Goal: Task Accomplishment & Management: Manage account settings

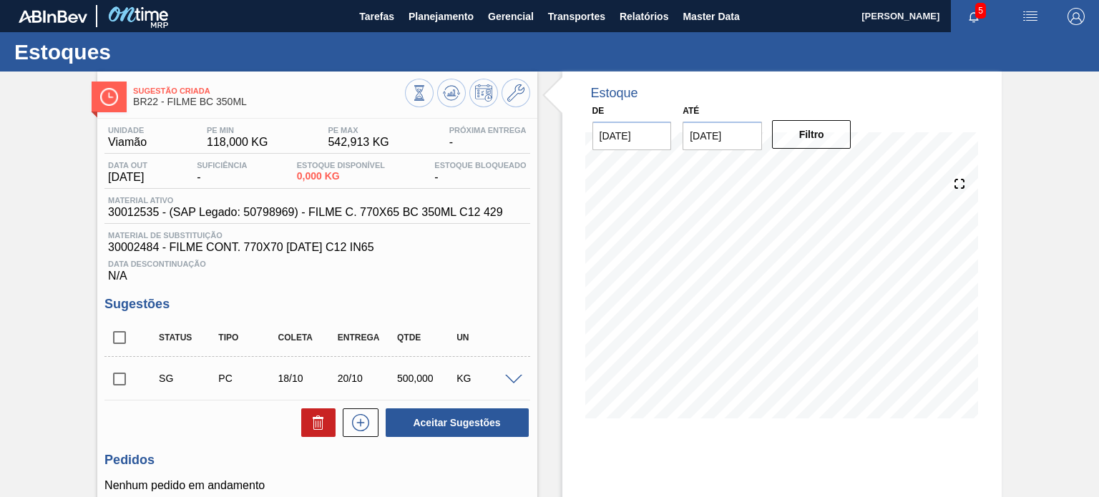
click at [719, 137] on input "02/10/2025" at bounding box center [721, 136] width 79 height 29
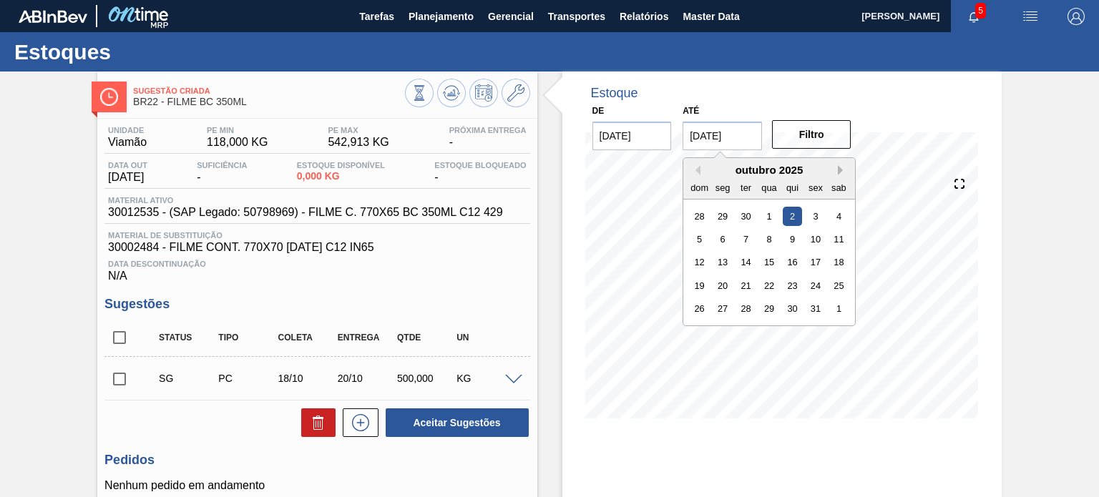
click at [840, 165] on button "Next Month" at bounding box center [842, 170] width 10 height 10
click at [843, 307] on div "31" at bounding box center [838, 308] width 19 height 19
type input "[DATE]"
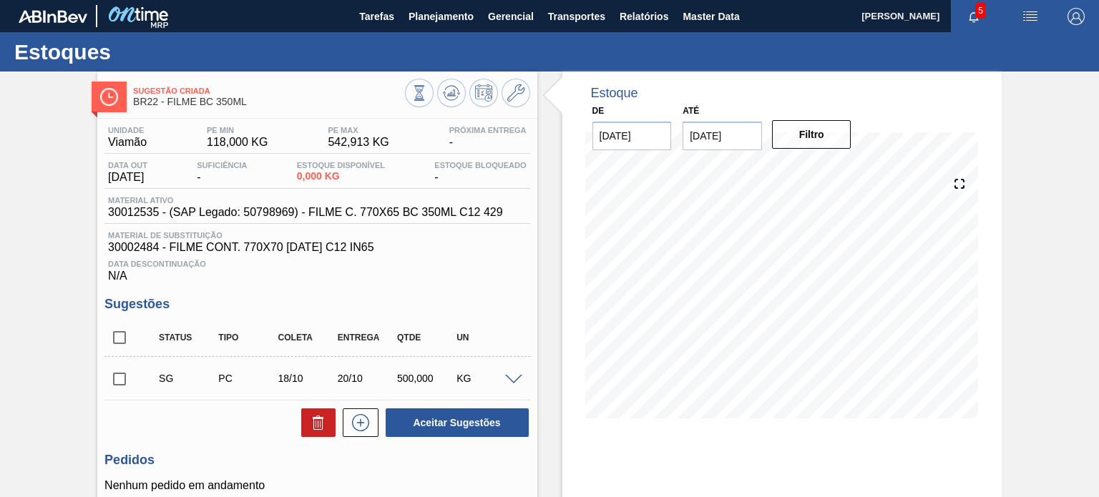
click at [815, 149] on div "Filtro" at bounding box center [812, 134] width 91 height 31
click at [815, 140] on button "Filtro" at bounding box center [811, 134] width 79 height 29
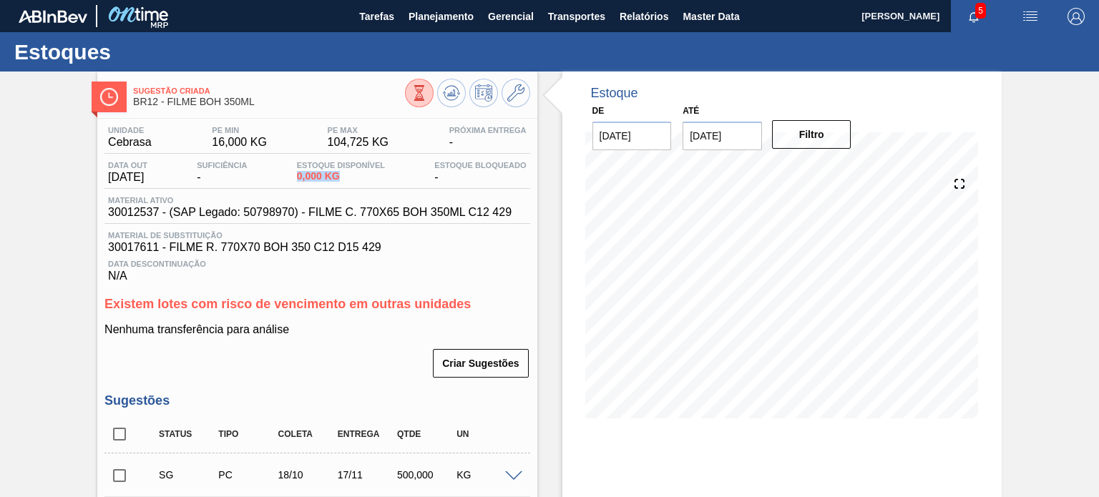
drag, startPoint x: 302, startPoint y: 177, endPoint x: 378, endPoint y: 181, distance: 76.6
click at [378, 181] on span "0,000 KG" at bounding box center [341, 176] width 88 height 11
click at [316, 169] on span "Estoque Disponível" at bounding box center [341, 165] width 88 height 9
click at [316, 170] on div "Estoque Disponível 0,000 KG" at bounding box center [340, 172] width 95 height 23
click at [315, 179] on span "0,000 KG" at bounding box center [341, 176] width 88 height 11
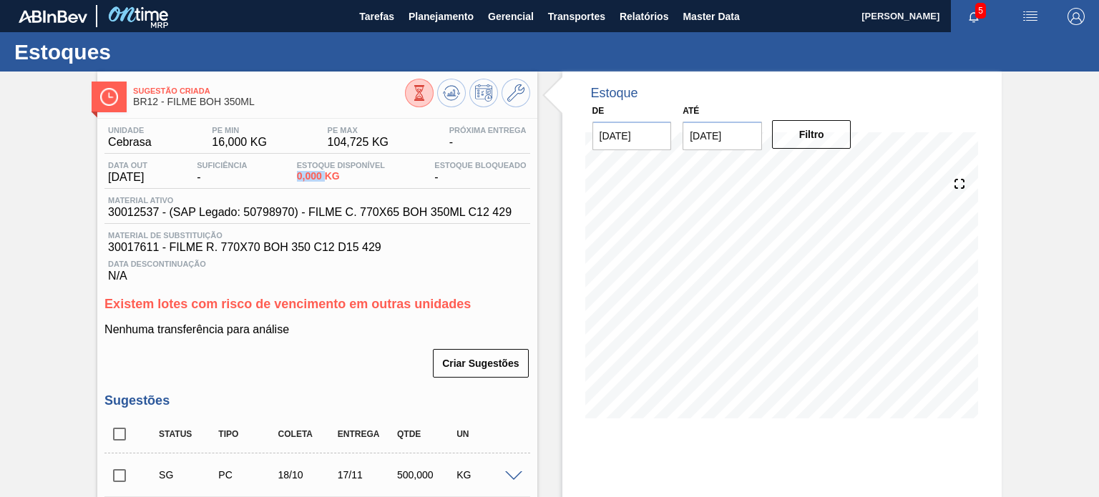
click at [315, 179] on span "0,000 KG" at bounding box center [341, 176] width 88 height 11
click at [365, 142] on span "104,725 KG" at bounding box center [358, 142] width 61 height 13
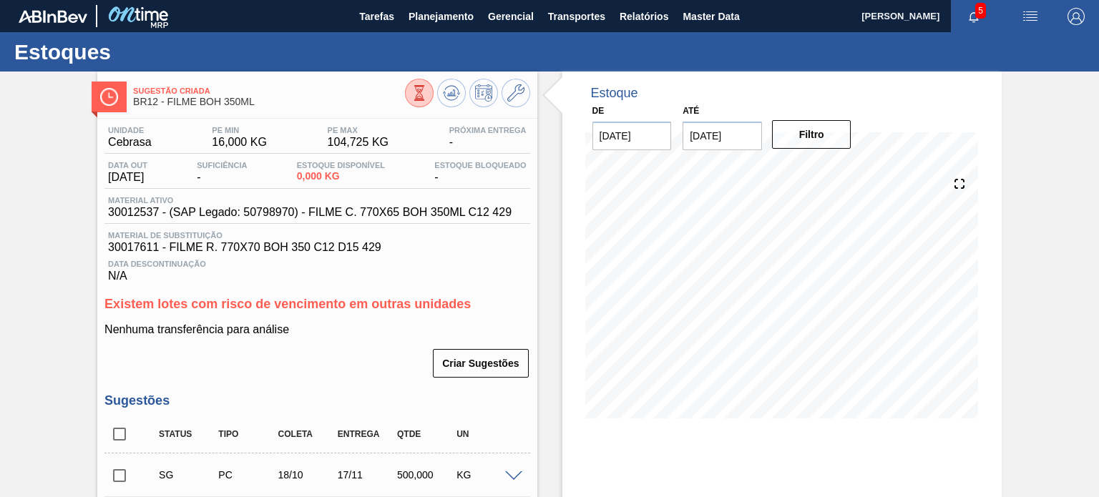
click at [238, 139] on span "16,000 KG" at bounding box center [239, 142] width 55 height 13
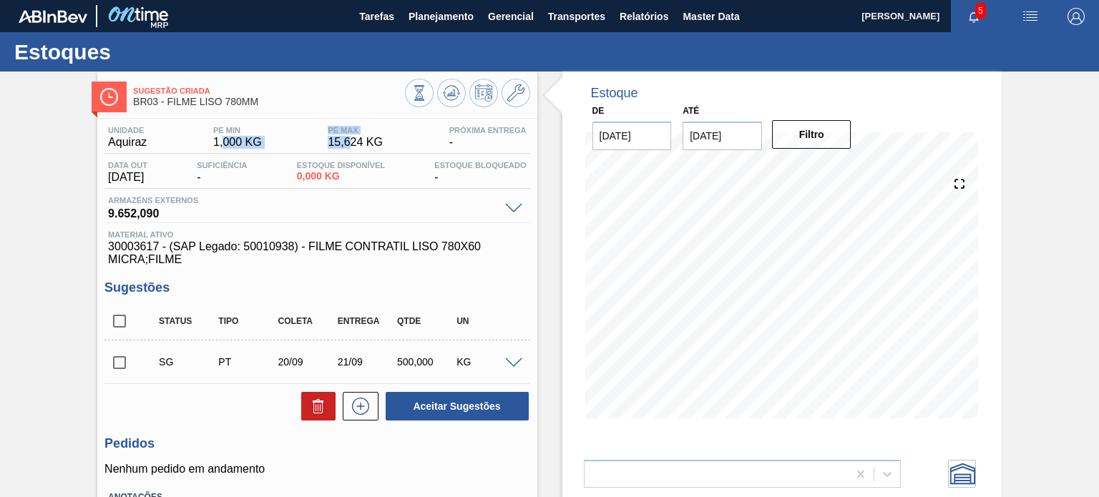
drag, startPoint x: 231, startPoint y: 136, endPoint x: 355, endPoint y: 151, distance: 125.3
click at [355, 151] on div "Unidade Aquiraz PE MIN 1,000 KG PE MAX 15,624 KG Próxima Entrega -" at bounding box center [316, 140] width 425 height 28
click at [341, 144] on span "15,624 KG" at bounding box center [355, 142] width 55 height 13
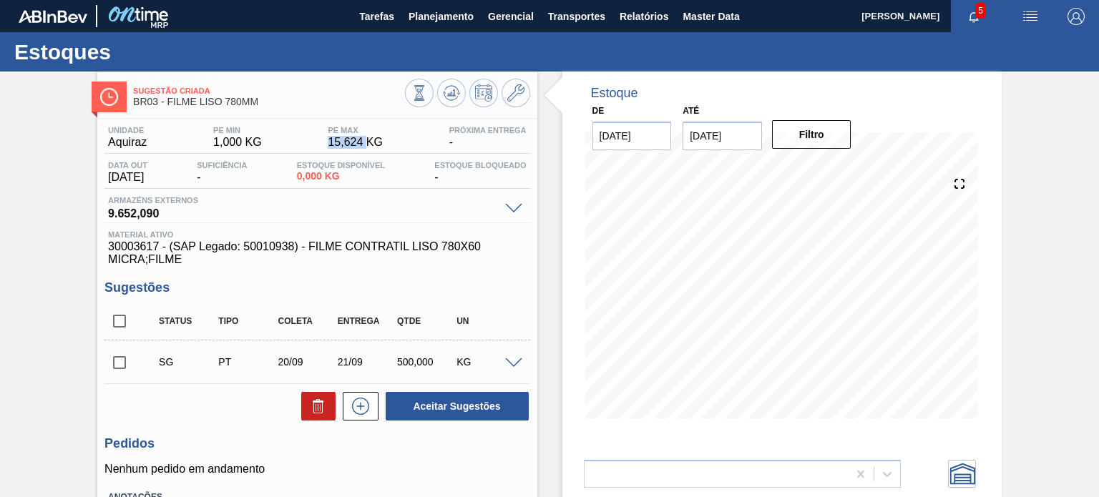
click at [341, 144] on span "15,624 KG" at bounding box center [355, 142] width 55 height 13
drag, startPoint x: 267, startPoint y: 99, endPoint x: 167, endPoint y: 99, distance: 100.8
click at [167, 99] on span "BR03 - FILME LISO 780MM" at bounding box center [268, 102] width 271 height 11
copy span "FILME LISO 780MM"
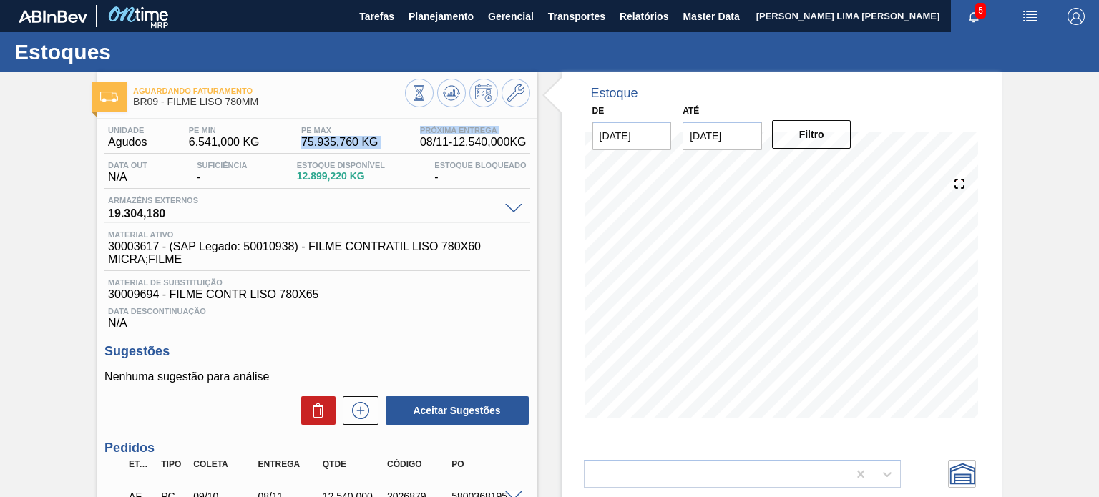
drag, startPoint x: 287, startPoint y: 144, endPoint x: 397, endPoint y: 145, distance: 110.1
click at [397, 145] on div "Unidade Agudos PE MIN 6.541,000 KG PE MAX 75.935,760 KG Próxima Entrega 08/11 -…" at bounding box center [316, 140] width 425 height 28
click at [335, 146] on span "75.935,760 KG" at bounding box center [339, 142] width 77 height 13
drag, startPoint x: 265, startPoint y: 101, endPoint x: 167, endPoint y: 104, distance: 97.3
click at [167, 104] on span "BR09 - FILME LISO 780MM" at bounding box center [268, 102] width 271 height 11
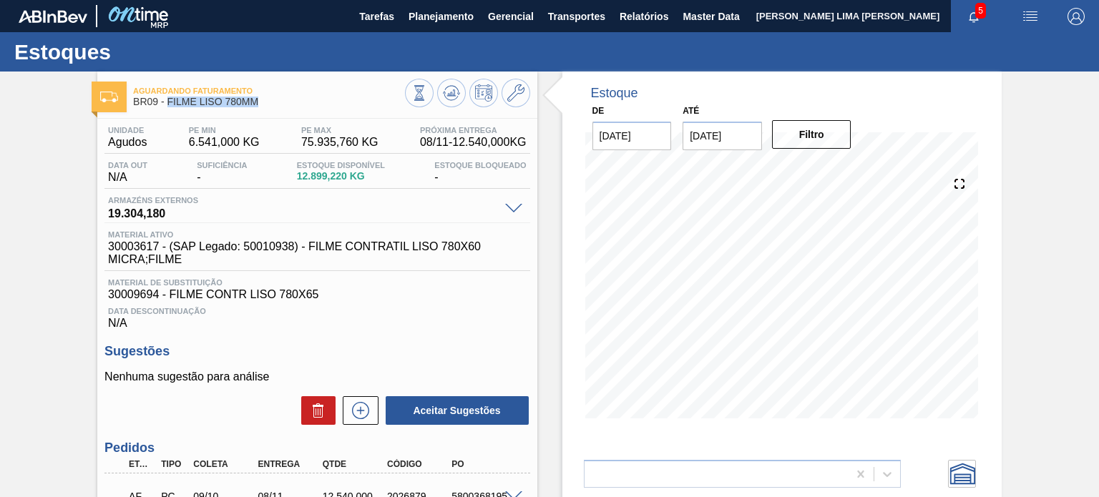
copy span "FILME LISO 780MM"
click at [458, 88] on button at bounding box center [451, 93] width 29 height 29
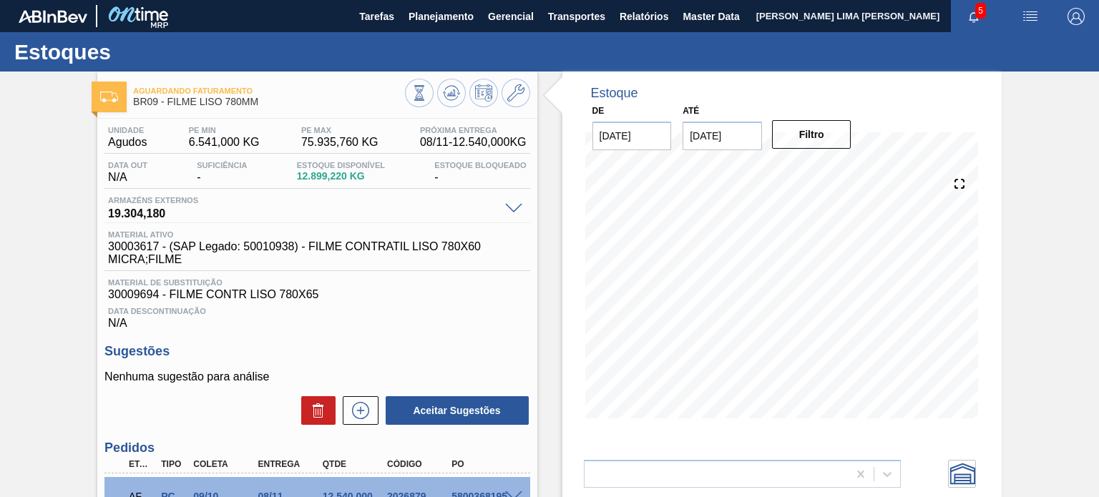
click at [231, 138] on span "6.541,000 KG" at bounding box center [224, 142] width 71 height 13
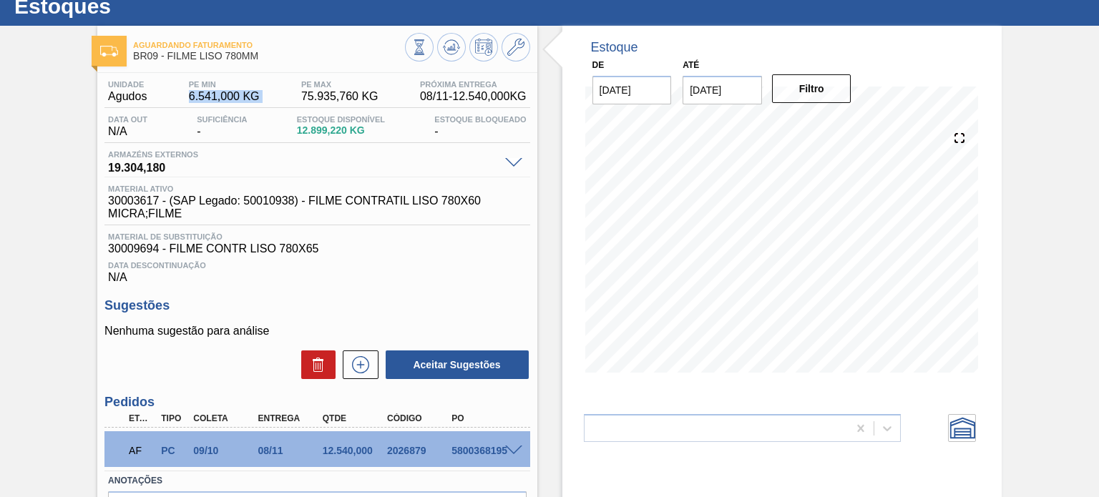
scroll to position [72, 0]
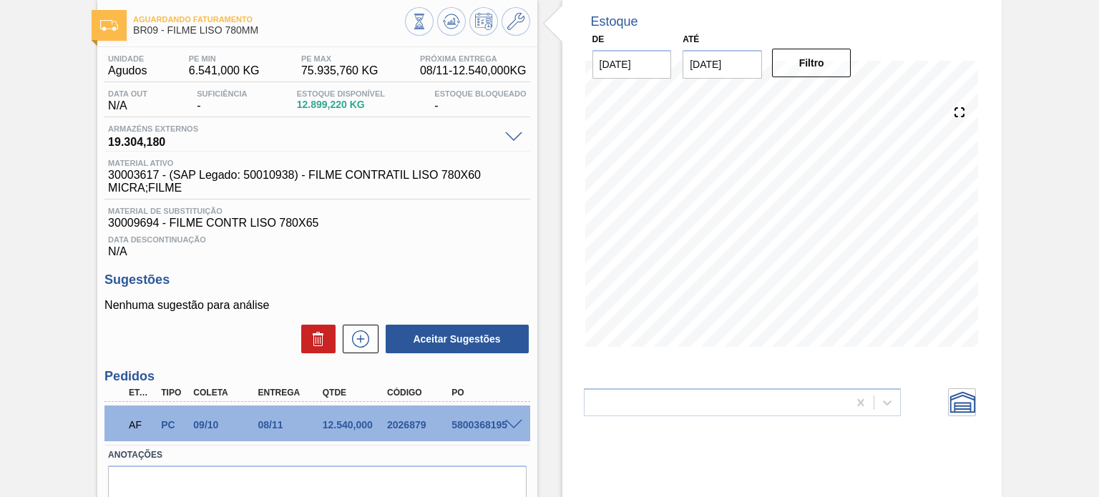
click at [352, 418] on div "AF PC 09/10 08/11 12.540,000 2026879 5800368195" at bounding box center [312, 423] width 387 height 29
click at [993, 231] on div "Estoque De 18/09/2025 Até 31/01/2026 Filtro 25/12 Projeção de Estoque 16,127.51…" at bounding box center [781, 184] width 439 height 368
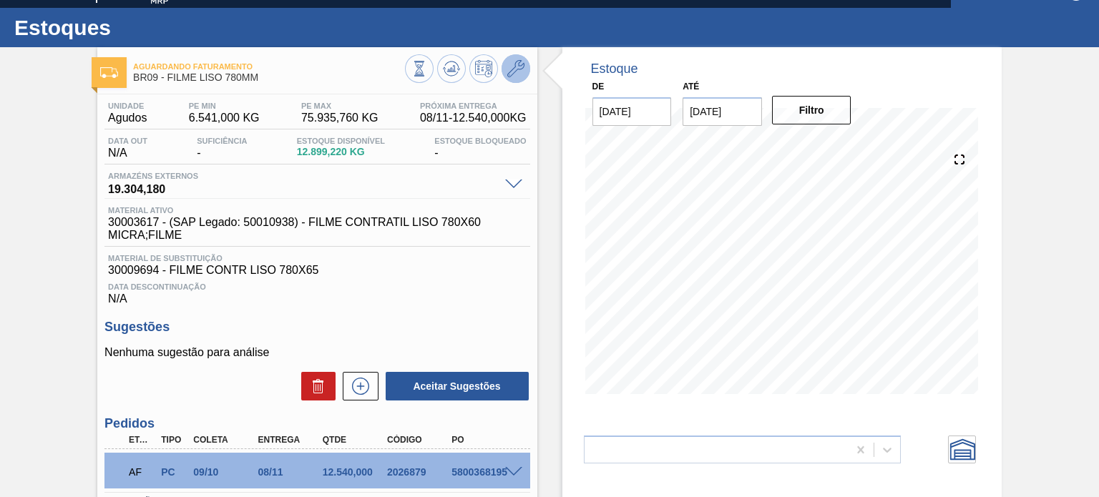
scroll to position [0, 0]
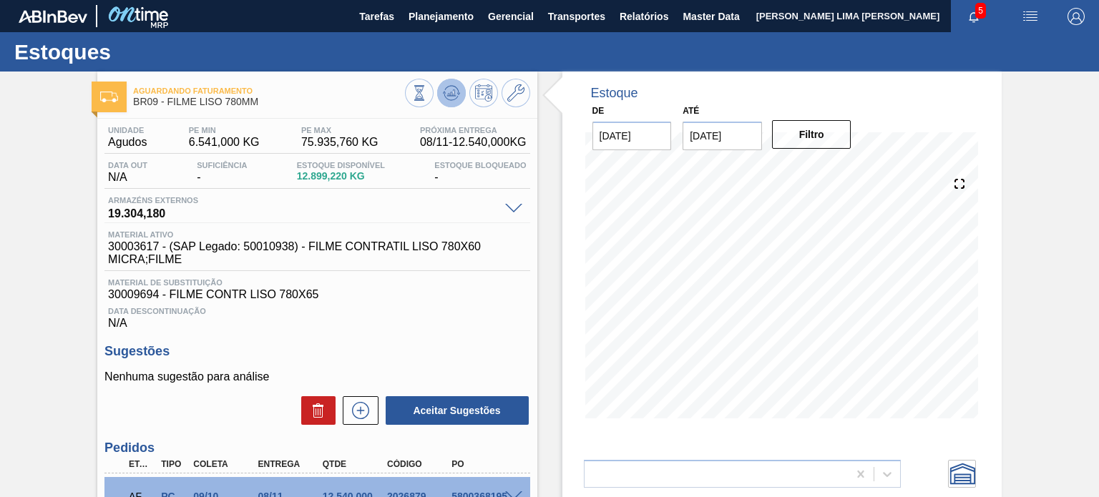
click at [455, 96] on icon at bounding box center [451, 92] width 17 height 17
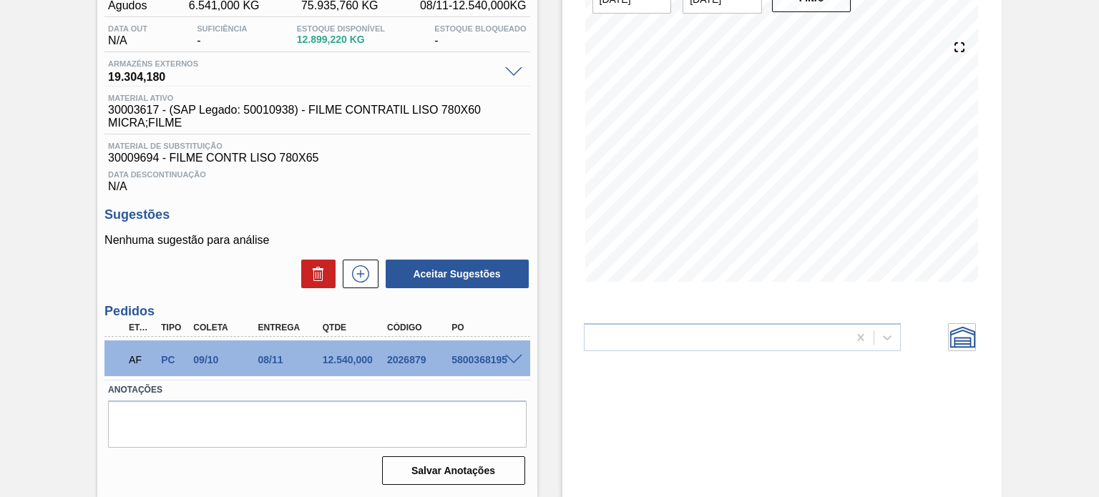
click at [509, 355] on span at bounding box center [513, 360] width 17 height 11
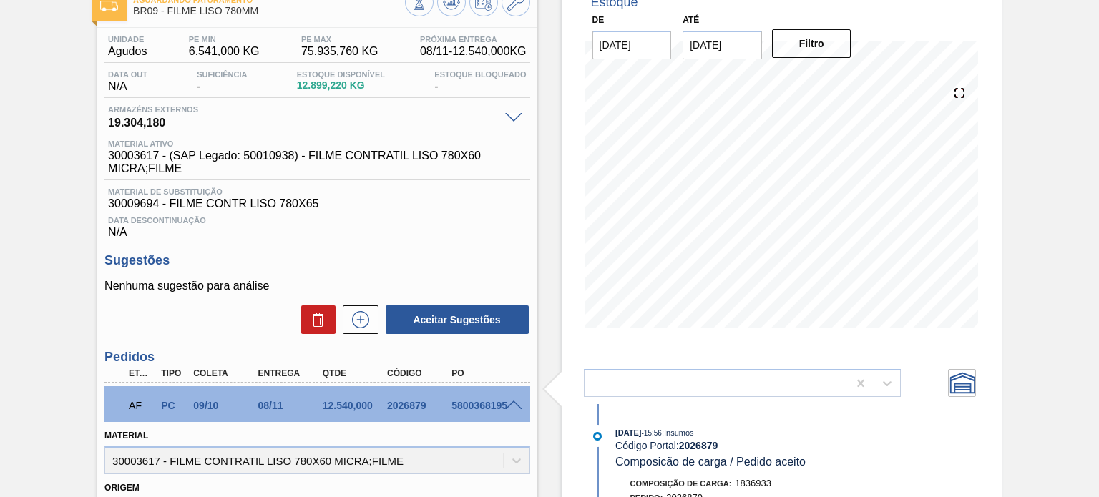
scroll to position [0, 0]
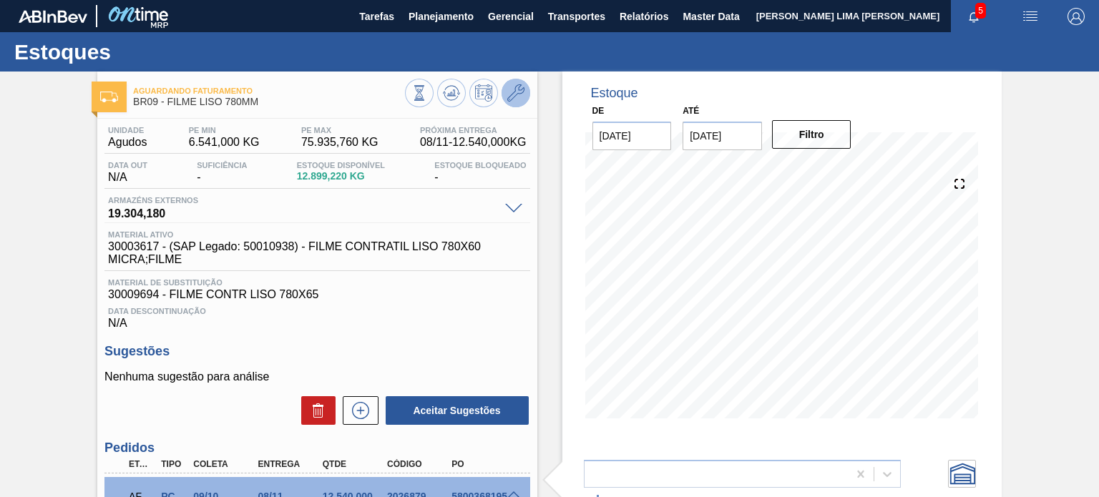
click at [525, 94] on button at bounding box center [515, 93] width 29 height 29
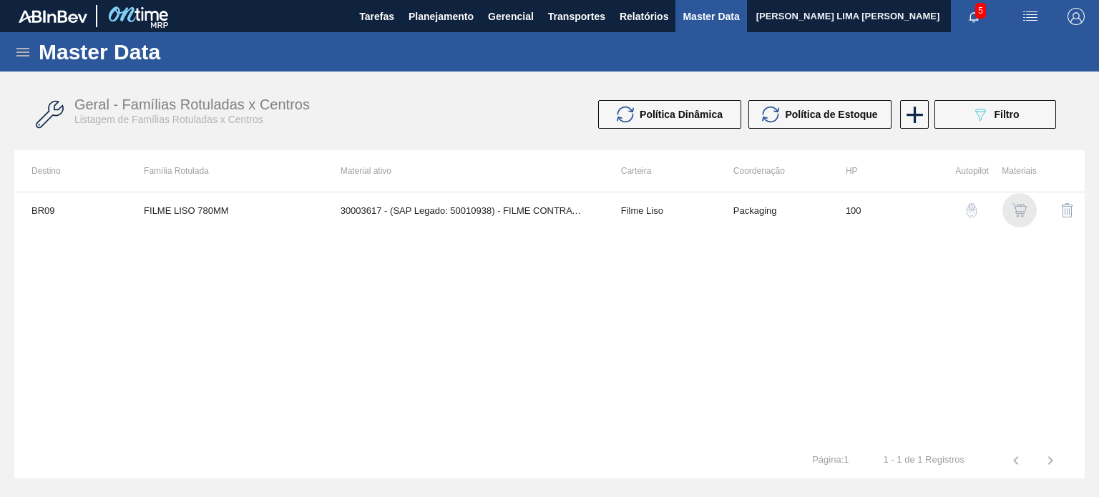
click at [1013, 205] on img "button" at bounding box center [1019, 210] width 14 height 14
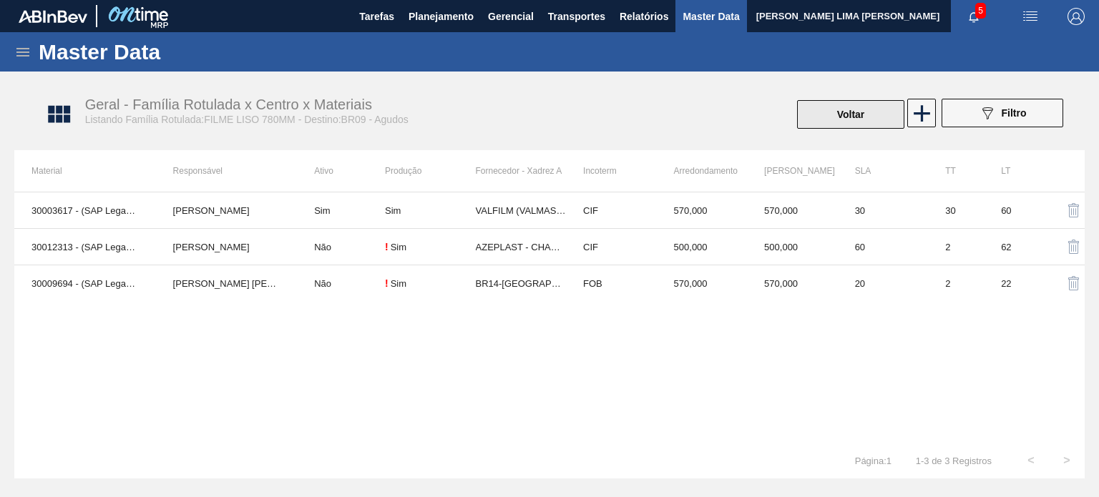
click at [814, 113] on button "Voltar" at bounding box center [850, 114] width 107 height 29
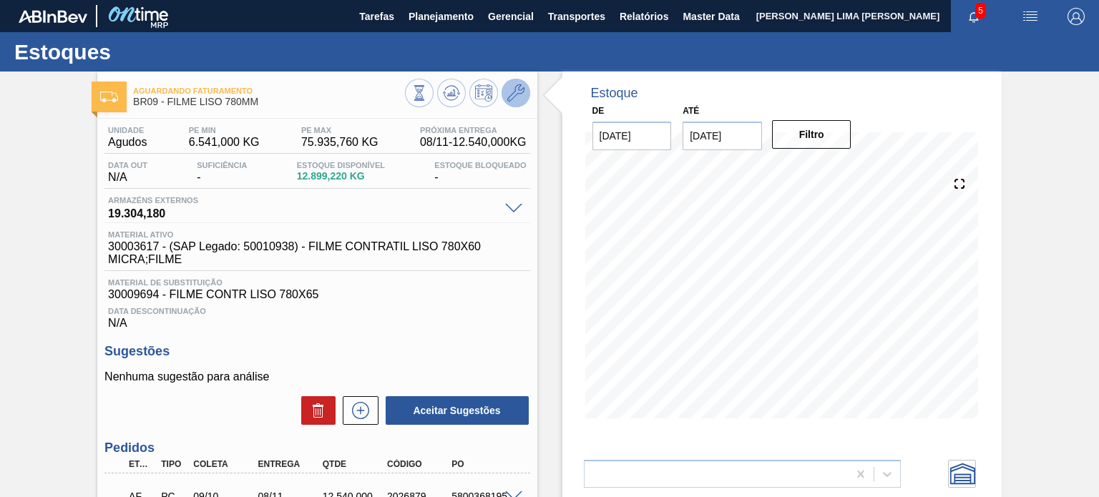
click at [505, 90] on button at bounding box center [515, 93] width 29 height 29
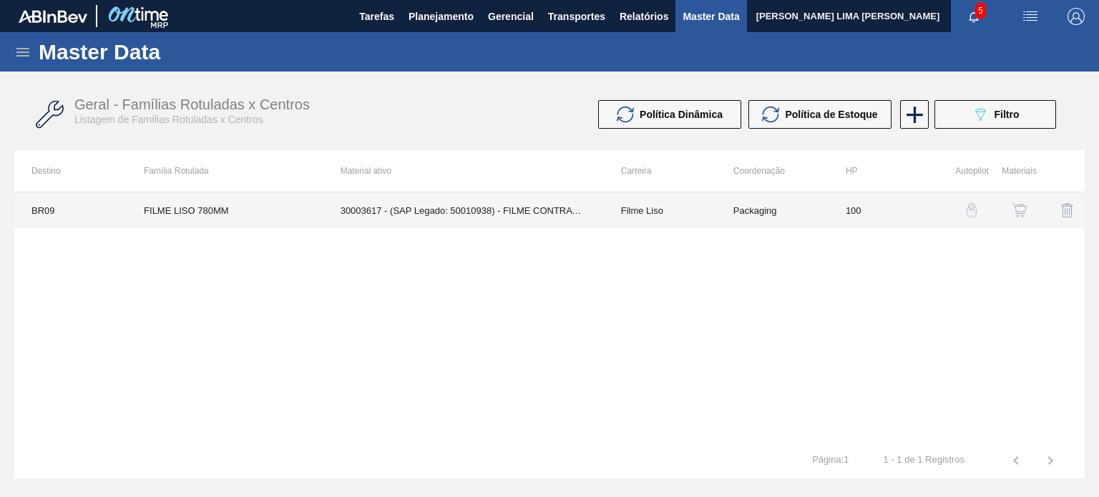
click at [471, 202] on td "30003617 - (SAP Legado: 50010938) - FILME CONTRATIL LISO 780X60 MICRA;FILME" at bounding box center [463, 210] width 280 height 36
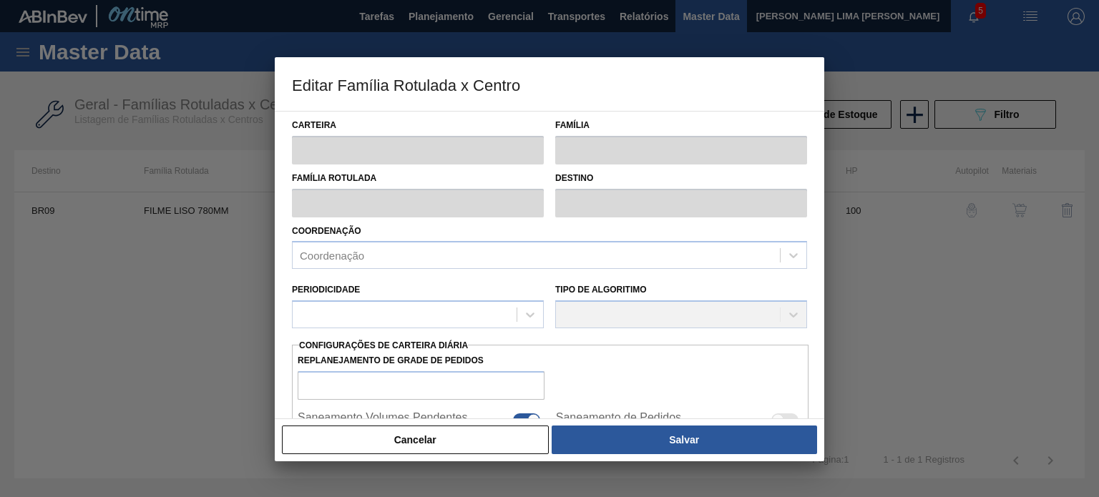
type input "Filme Liso"
type input "FILME LISO 780MM"
type input "BR09 - Agudos"
type input "100"
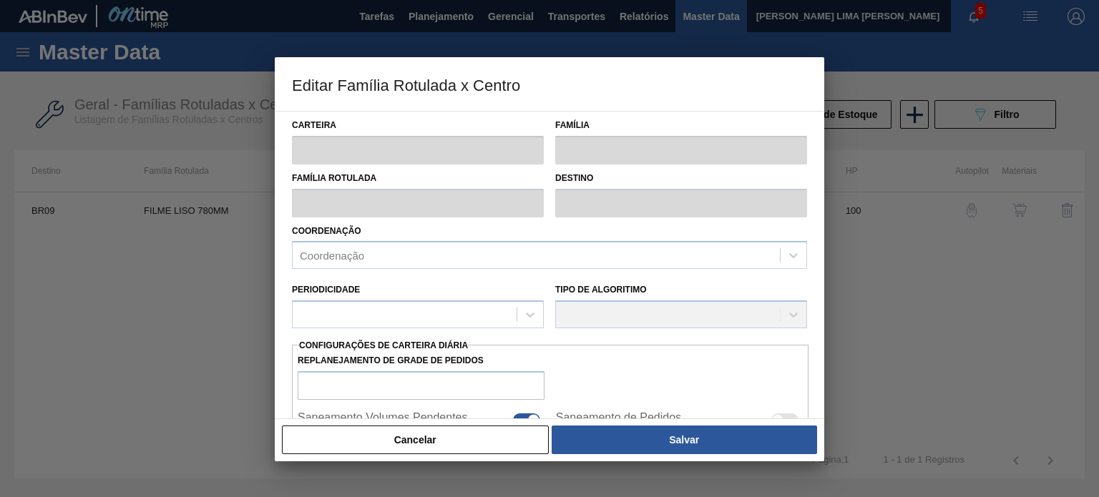
type input "6.541"
type input "75.935,76"
type input "67"
type input "52.804,173"
checkbox input "true"
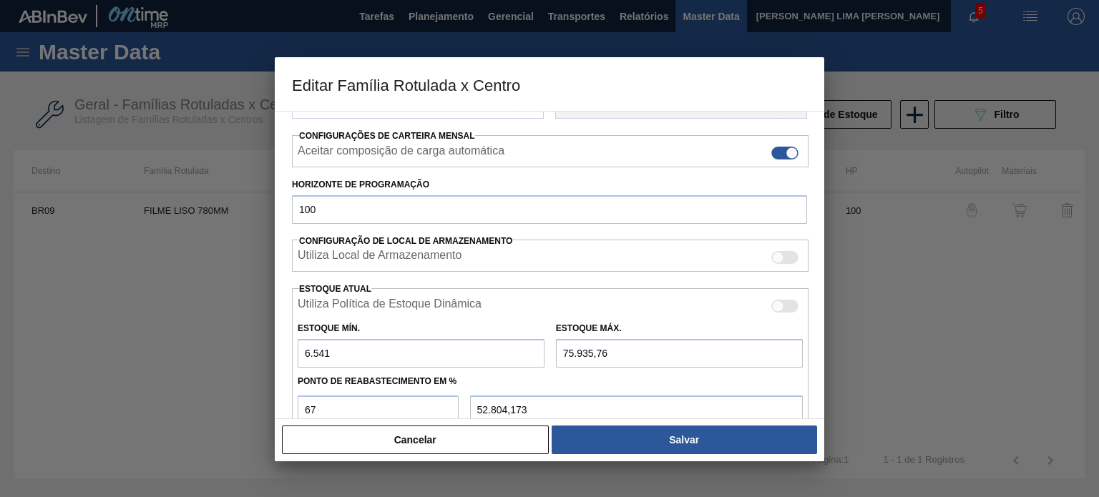
scroll to position [286, 0]
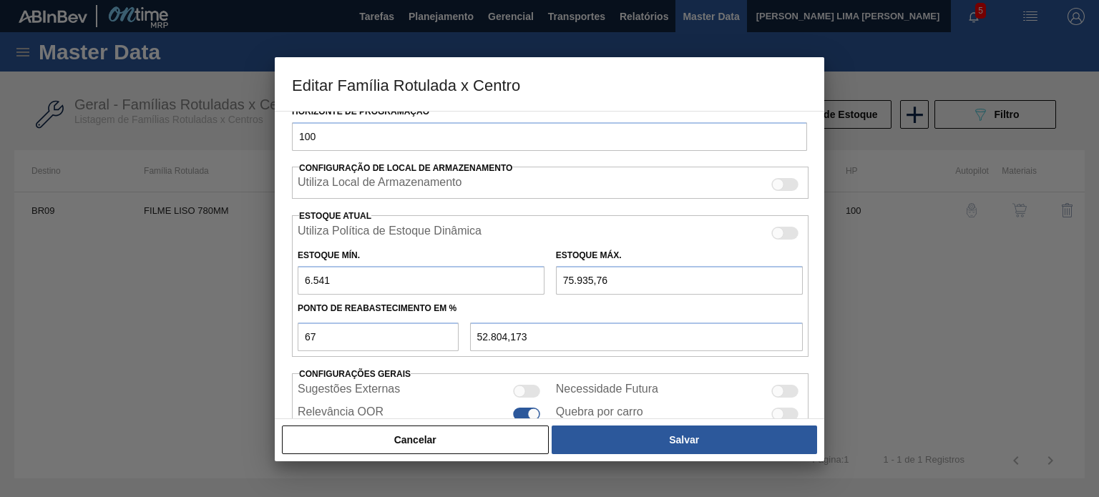
drag, startPoint x: 324, startPoint y: 286, endPoint x: 283, endPoint y: 293, distance: 41.4
click at [283, 293] on div "Carteira Filme Liso Família Filme Liso Família Rotulada FILME LISO 780MM Destin…" at bounding box center [549, 265] width 549 height 308
type input "2"
type input "50.877,619"
type input "25"
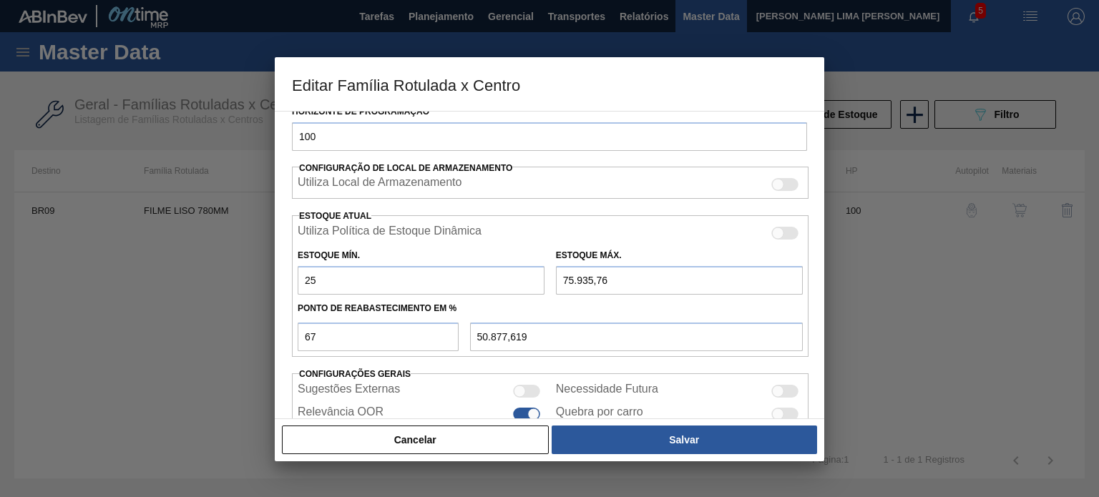
type input "50.885,209"
type input "2"
type input "50.877,619"
type input "50.876,959"
type input "1"
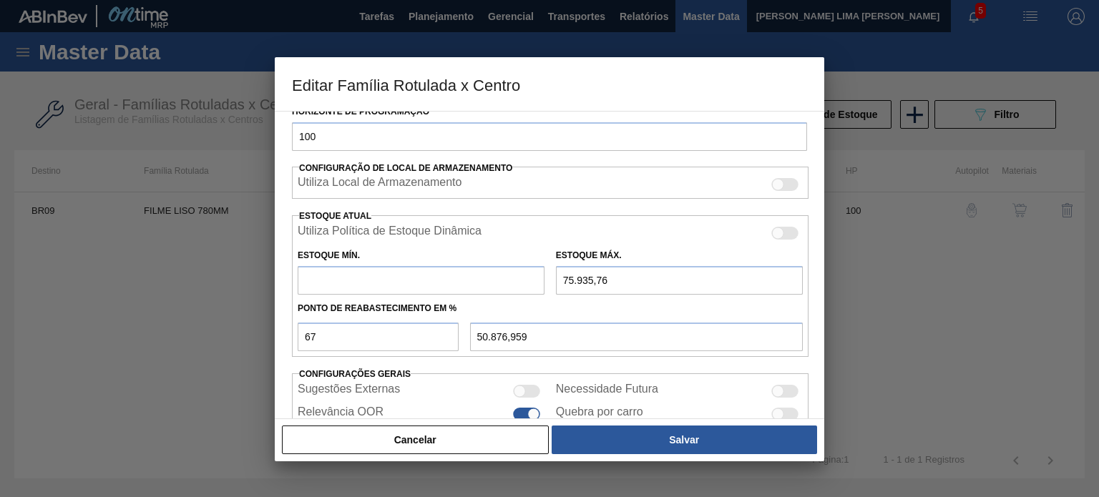
type input "50.877,289"
type input "15"
type input "50.881,909"
type input "150"
type input "50.926,459"
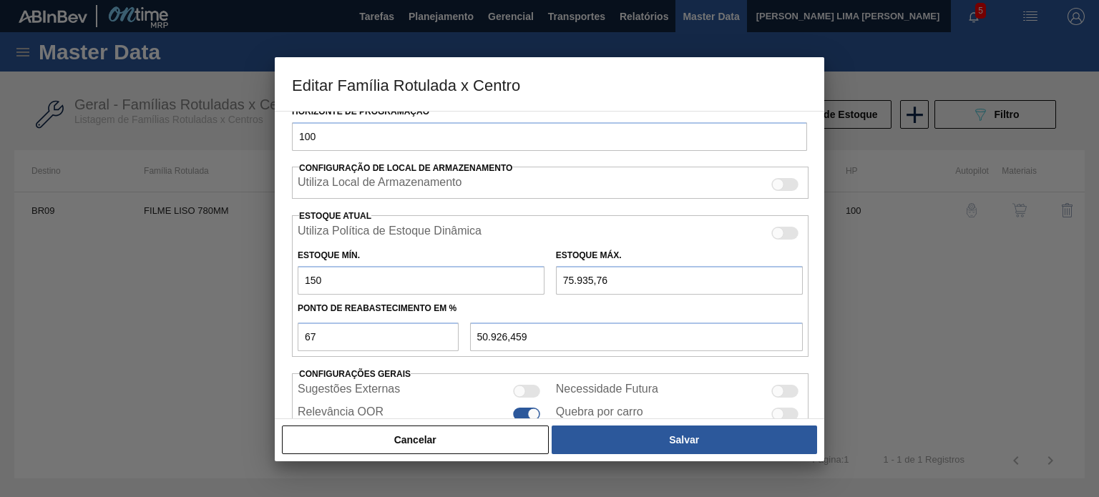
type input "1.500"
type input "51.371,959"
type input "15.000"
type input "55.826,959"
type input "15.000"
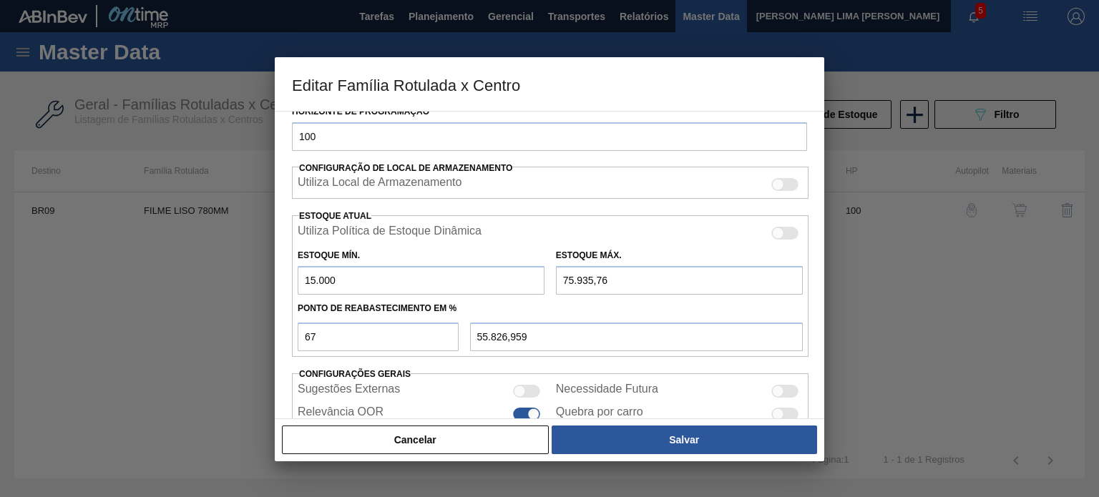
type input "6"
type input "4.954,020"
type input "60"
type input "4.990,200"
type input "600"
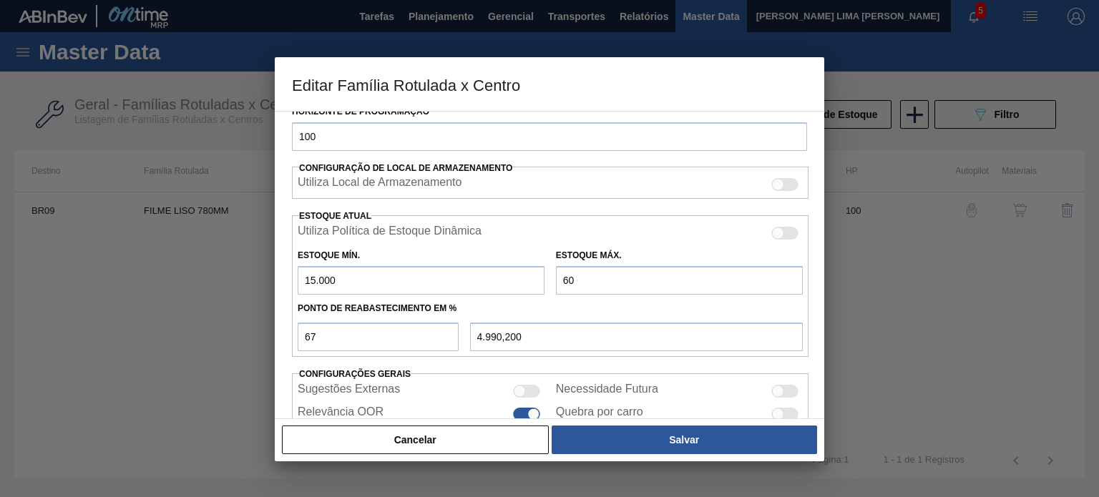
type input "5.352,000"
type input "6.000"
type input "8.970,000"
type input "60.000"
type input "45.150,000"
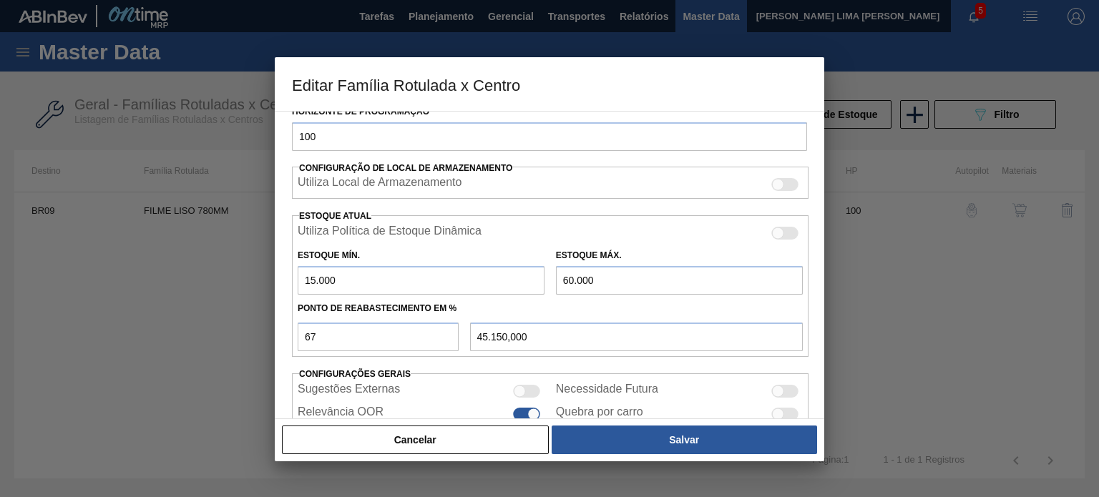
type input "60.000"
type input "5"
type input "17.250,000"
type input "50"
type input "37.500,000"
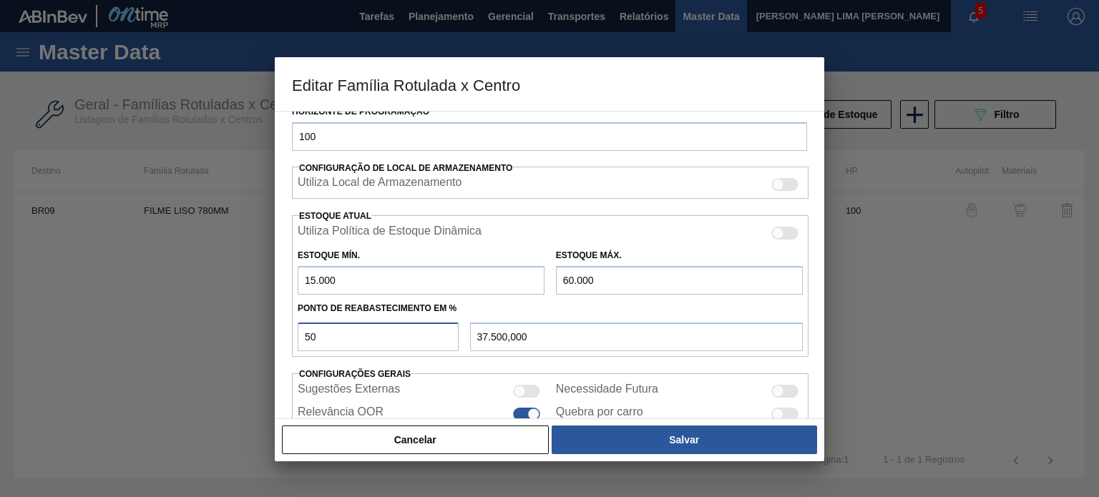
type input "49"
type input "37.050,000"
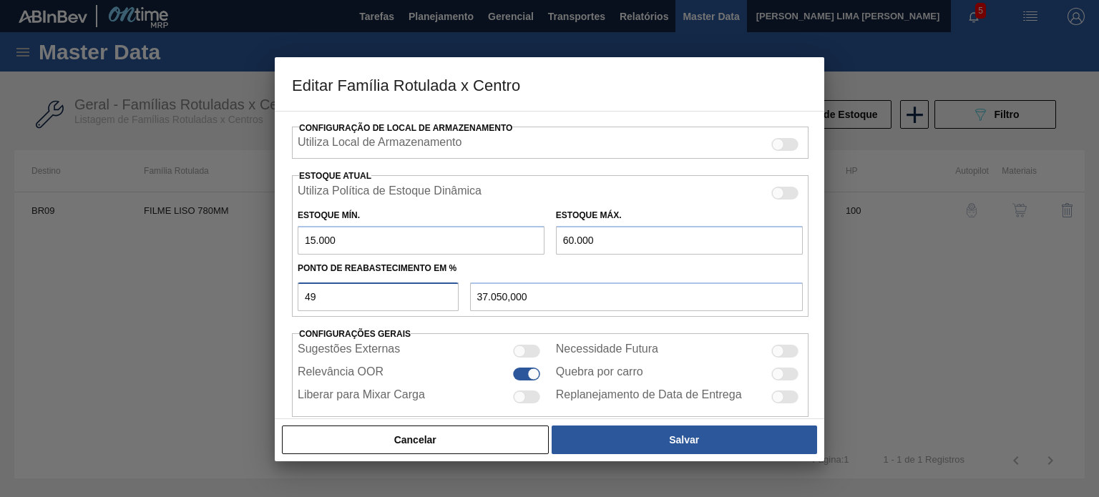
scroll to position [346, 0]
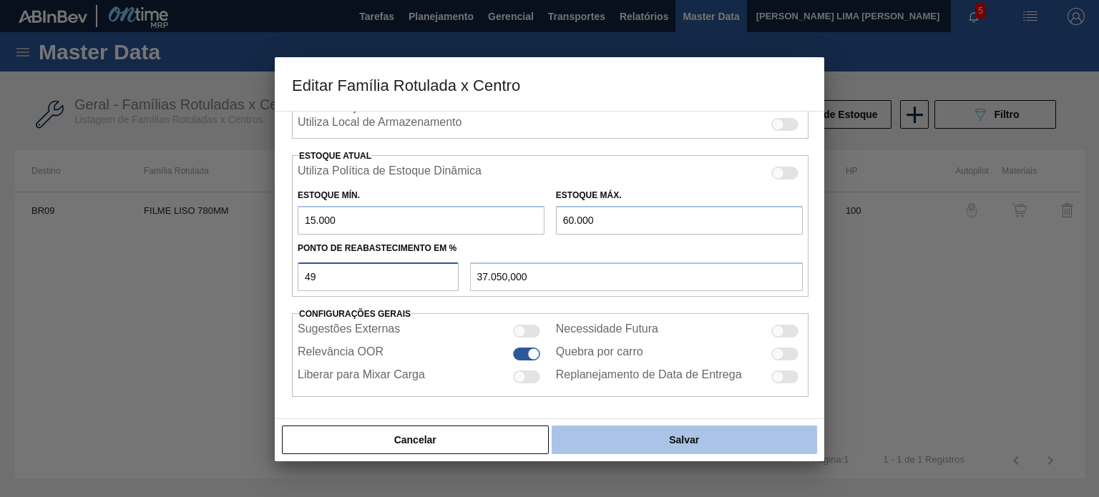
type input "49"
click at [621, 431] on button "Salvar" at bounding box center [683, 440] width 265 height 29
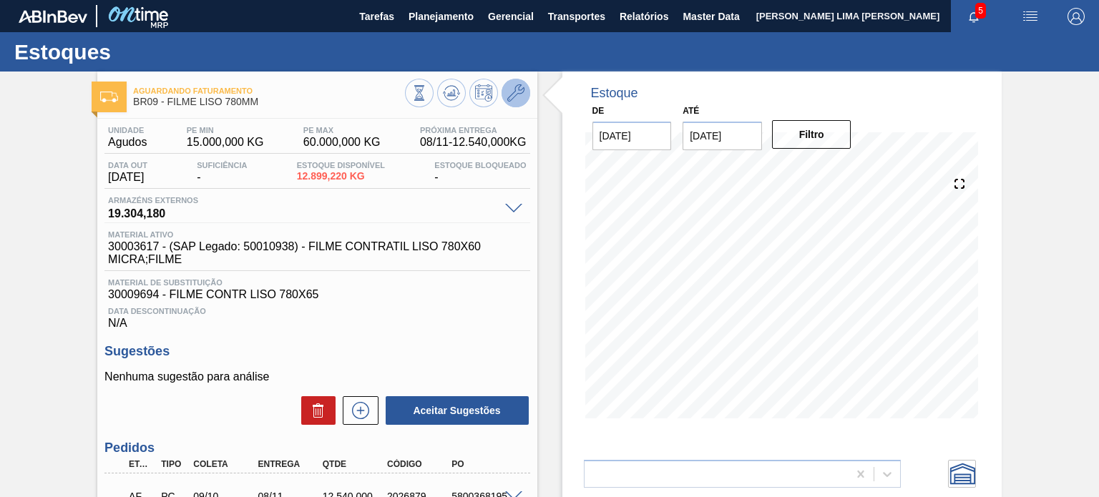
click at [519, 94] on icon at bounding box center [515, 92] width 17 height 17
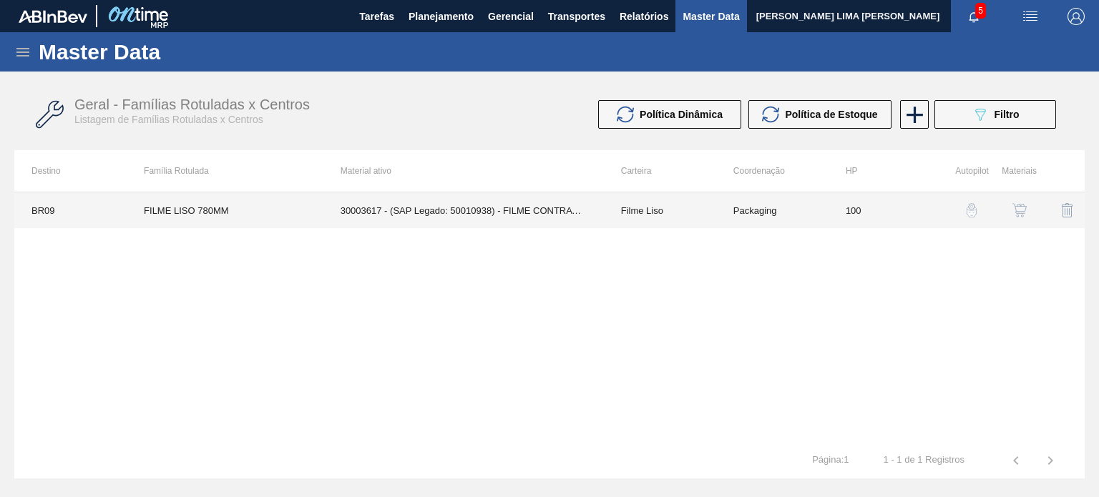
click at [727, 210] on td "Packaging" at bounding box center [772, 210] width 112 height 36
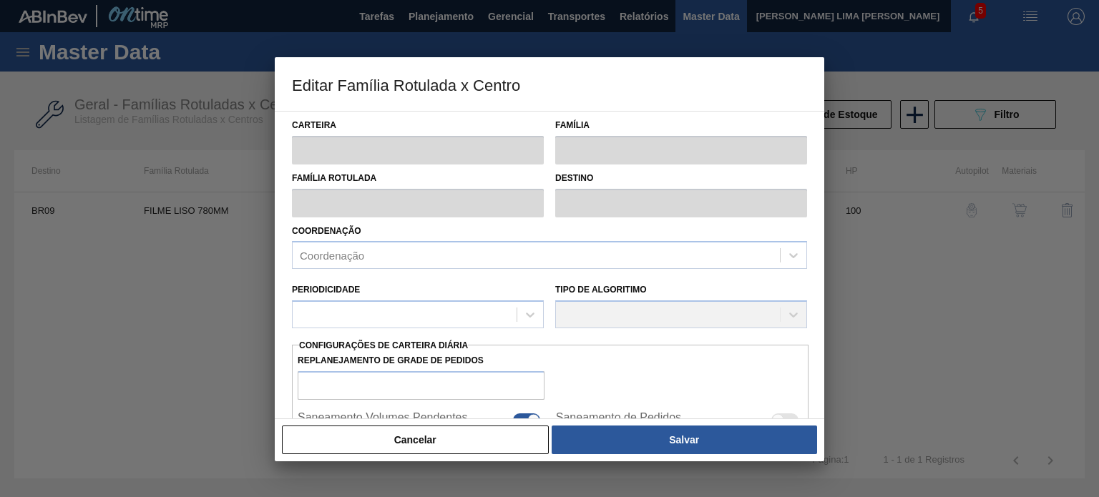
type input "Filme Liso"
type input "FILME LISO 780MM"
type input "BR09 - Agudos"
type input "100"
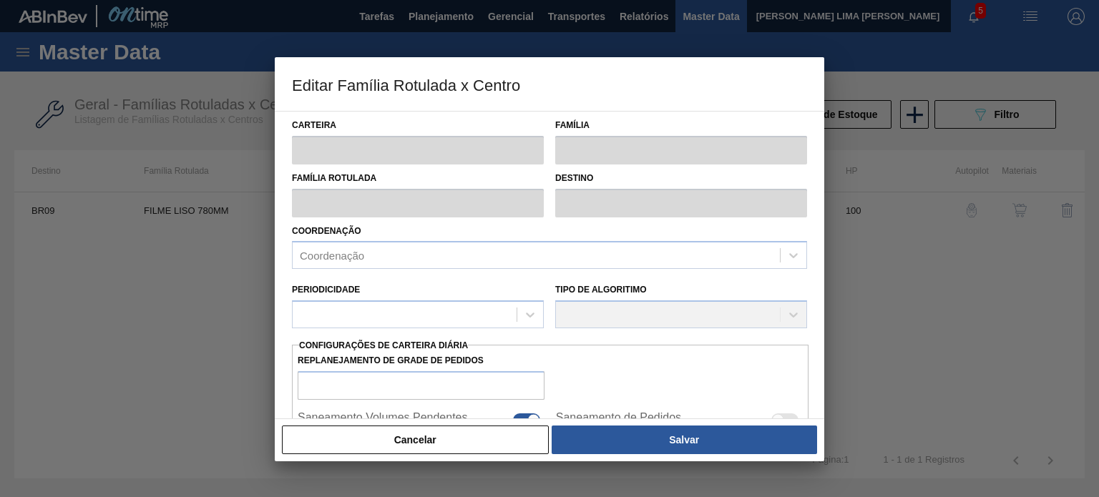
type input "15.000"
type input "60.000"
type input "49"
type input "37.050,000"
checkbox input "true"
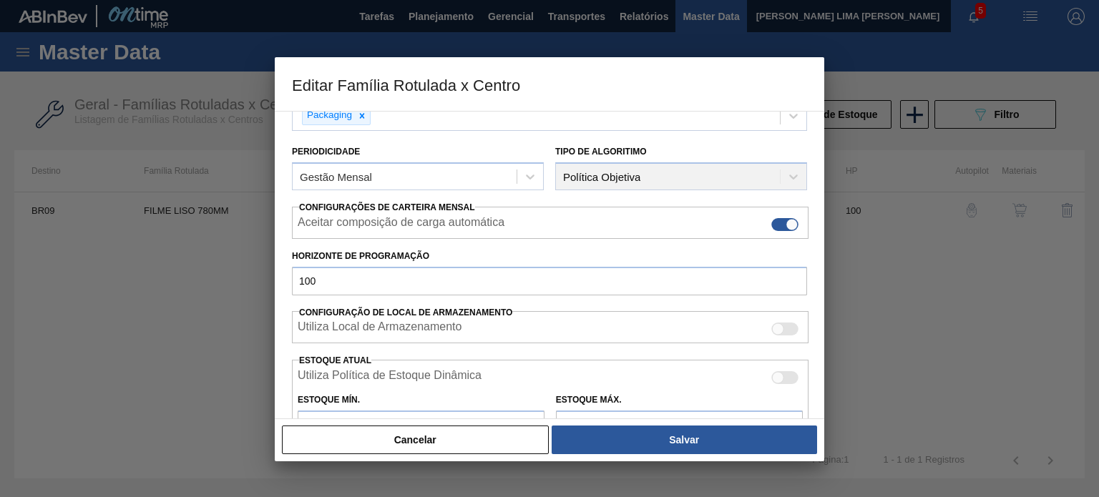
scroll to position [286, 0]
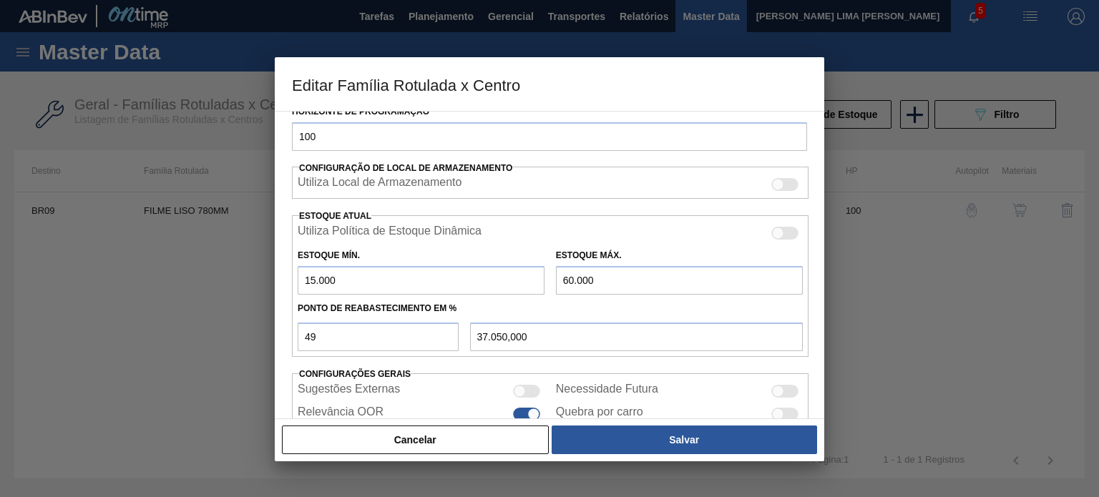
drag, startPoint x: 340, startPoint y: 279, endPoint x: 275, endPoint y: 265, distance: 66.5
click at [277, 265] on div "Carteira Filme Liso Família Filme Liso Família Rotulada FILME LISO 780MM Destin…" at bounding box center [549, 265] width 549 height 308
type input "6"
type input "29.403,060"
type input "65"
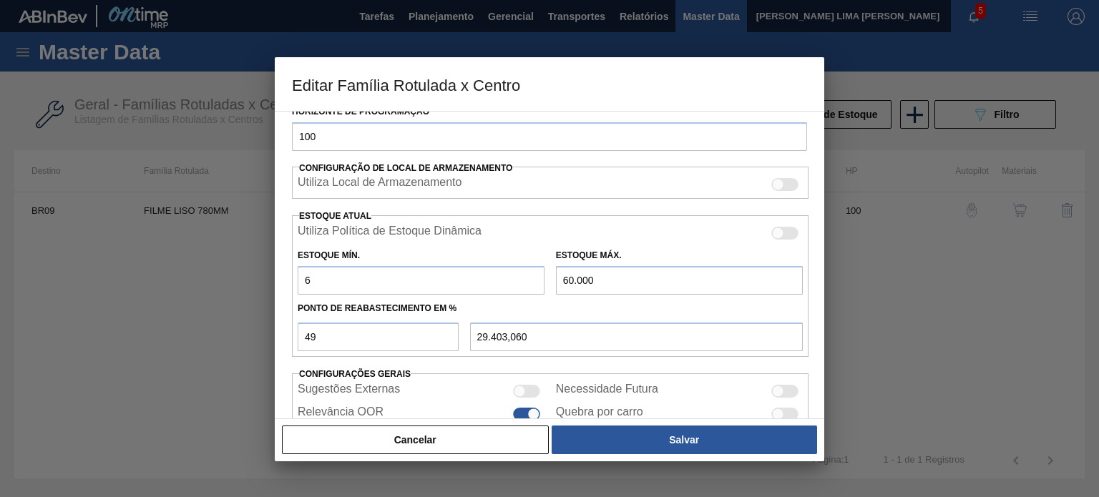
type input "29.433,150"
type input "654"
type input "29.733,540"
type input "6.541"
type input "32.735,910"
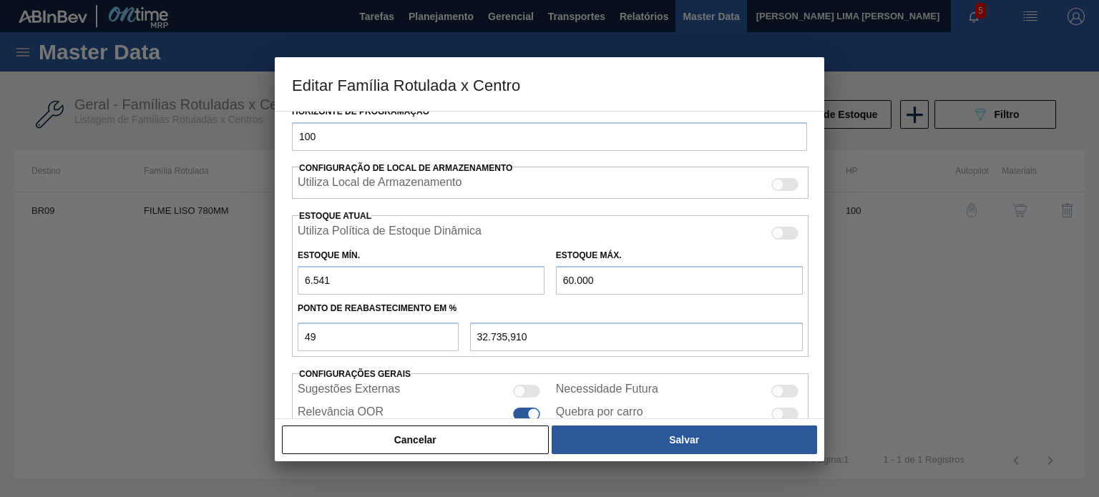
type input "6.541"
type input "7"
type input "3.339,340"
type input "75"
type input "3.372,660"
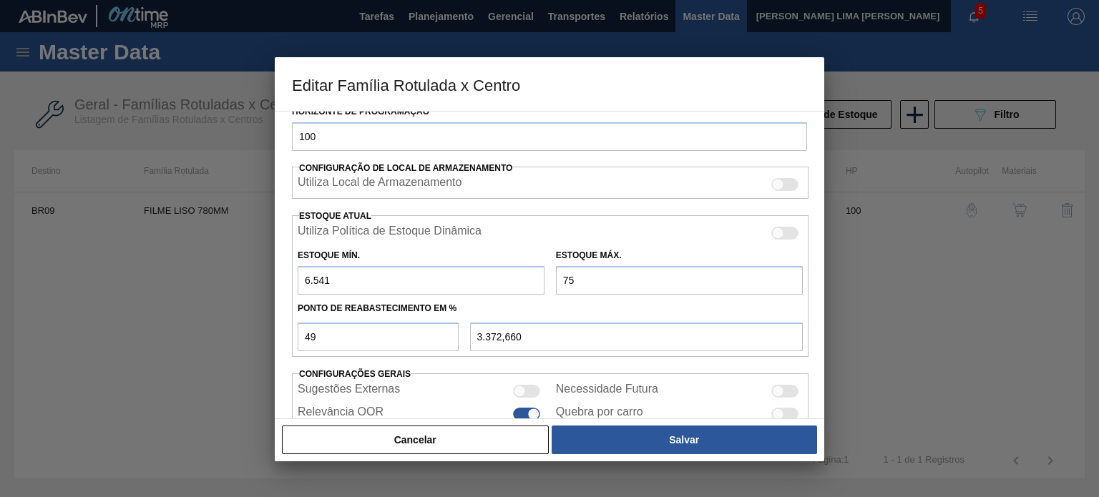
type input "759"
type input "3.707,820"
type input "7.594"
type input "7.056,970"
type input "759"
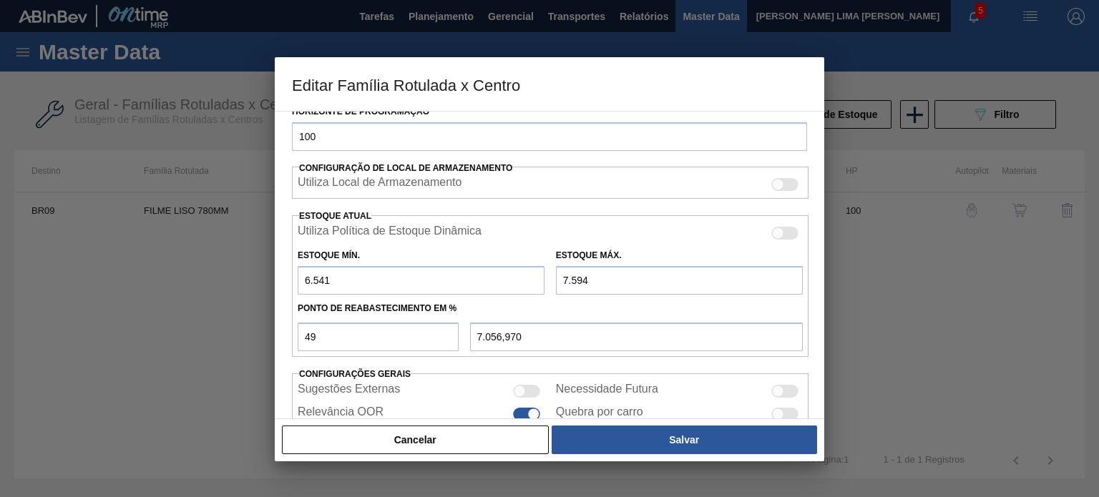
type input "3.707,820"
type input "7.593"
type input "7.056,480"
type input "75.935"
type input "40.544,060"
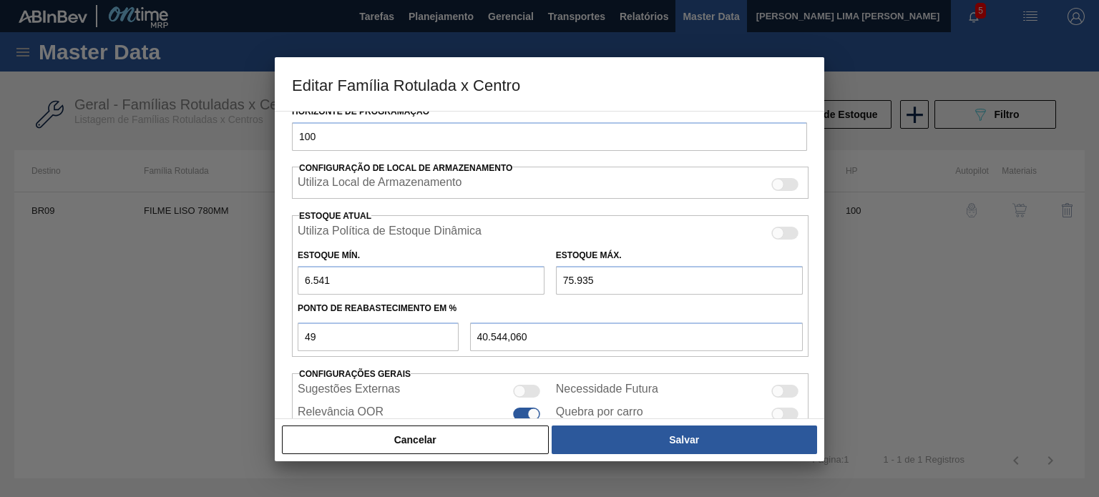
type input "75.935"
type input "6"
type input "10.704,640"
type input "60"
type input "48.177,400"
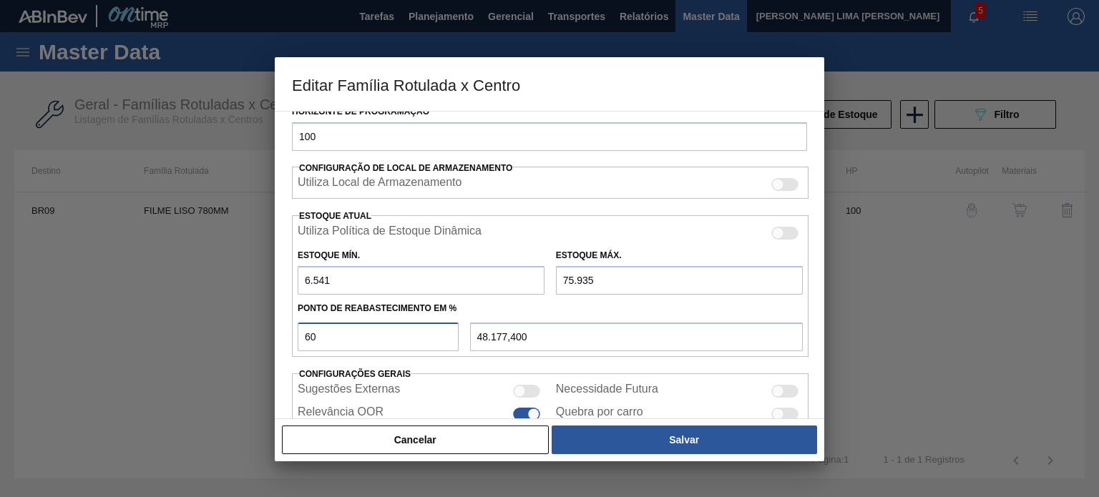
type input "6"
type input "10.704,640"
type input "67"
type input "53.034,980"
type input "67"
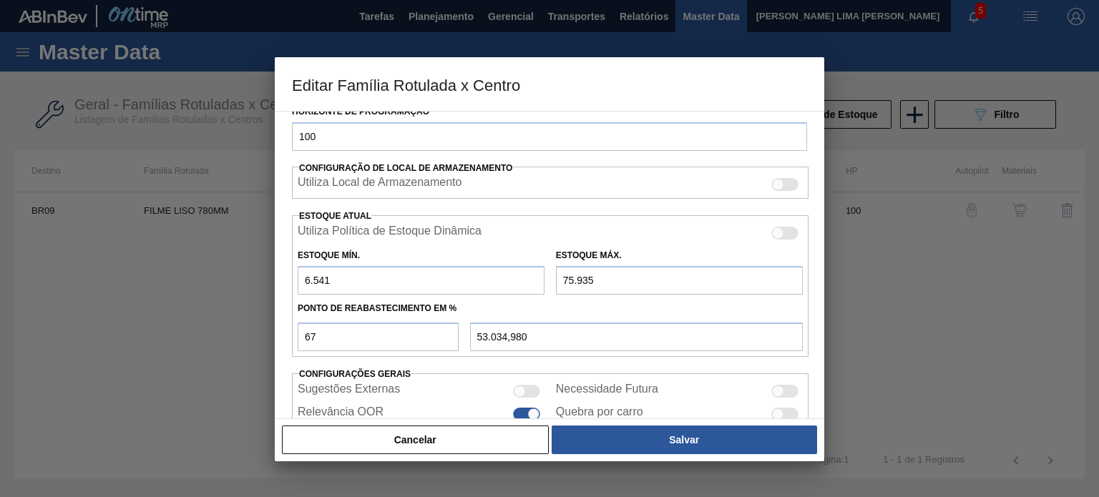
click at [659, 457] on div "Cancelar Salvar" at bounding box center [549, 439] width 549 height 43
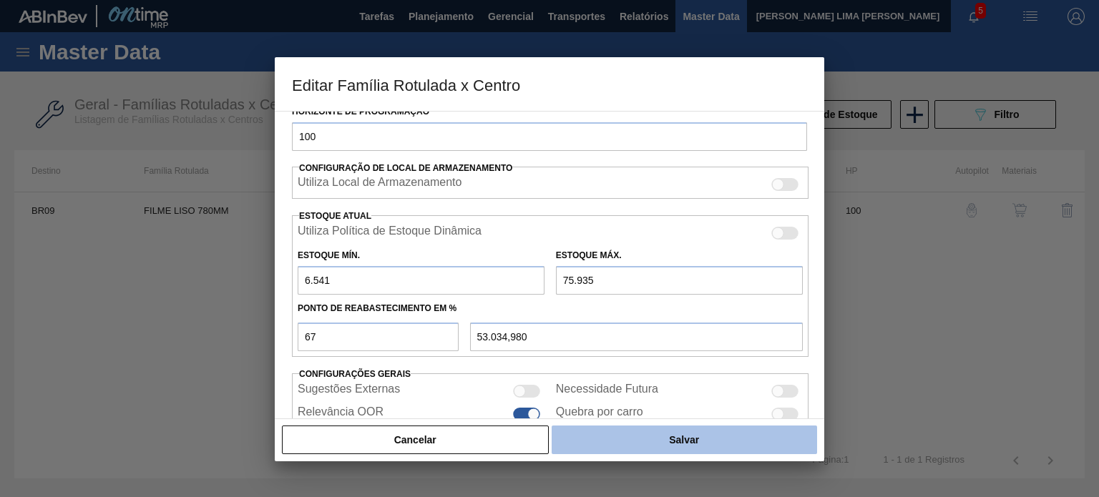
click at [658, 451] on button "Salvar" at bounding box center [683, 440] width 265 height 29
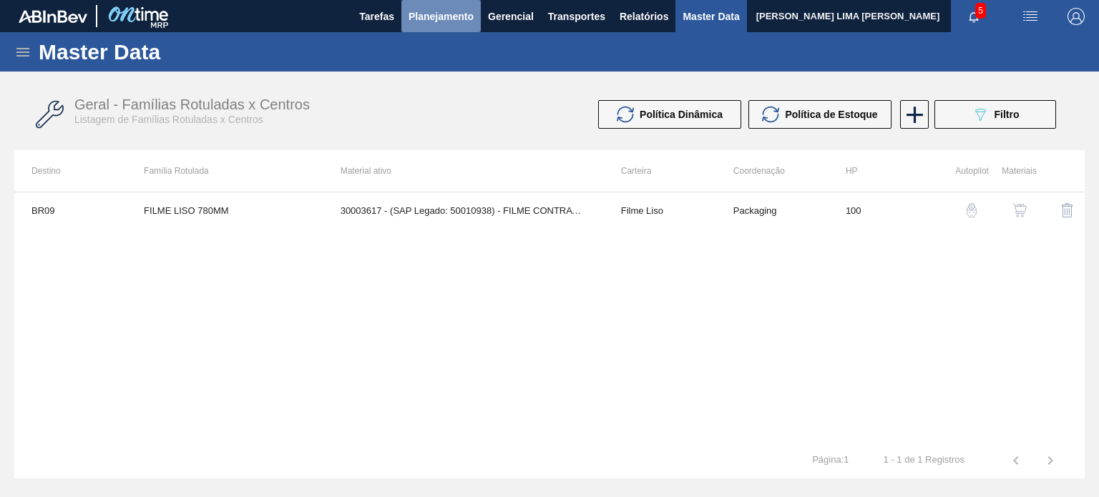
click at [451, 30] on button "Planejamento" at bounding box center [440, 16] width 79 height 32
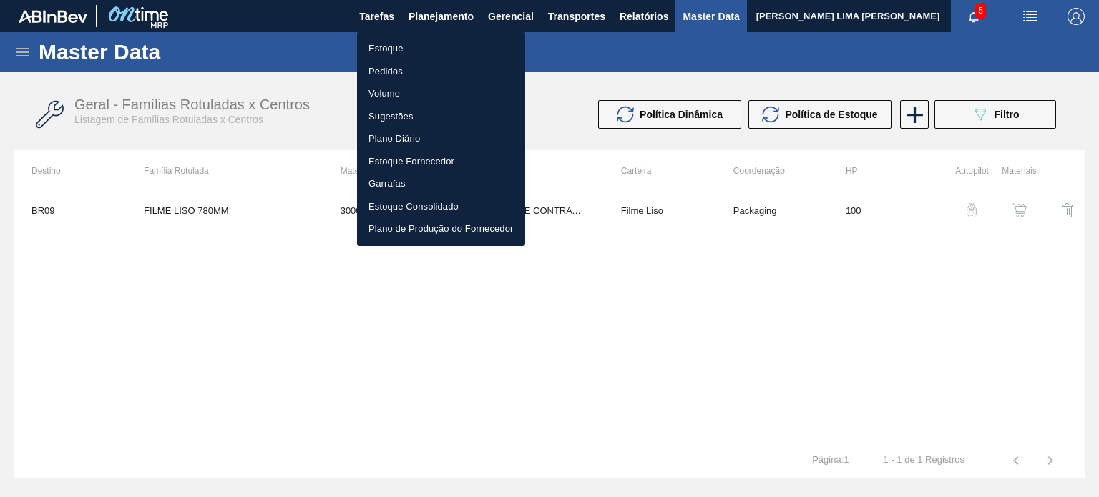
click at [441, 46] on li "Estoque" at bounding box center [441, 48] width 168 height 23
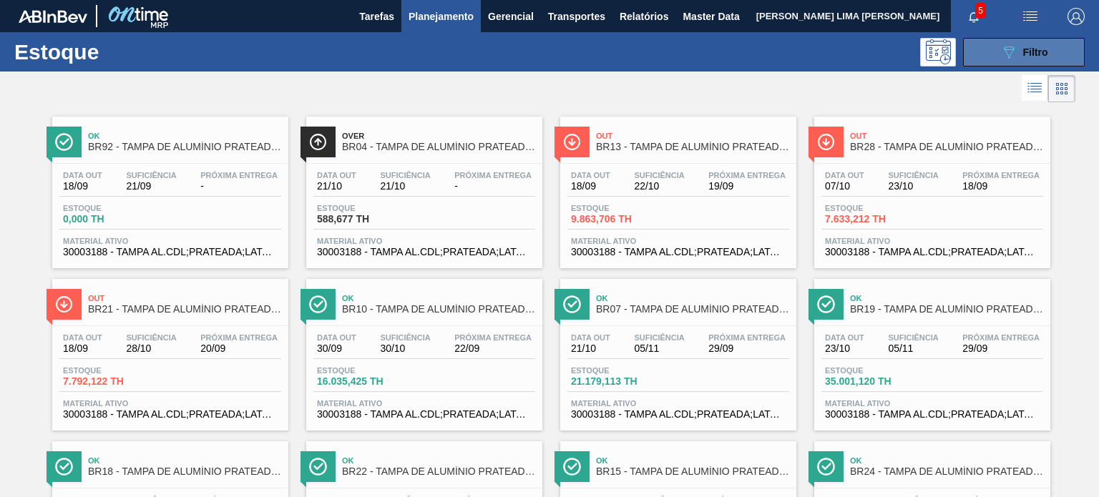
click at [970, 62] on button "089F7B8B-B2A5-4AFE-B5C0-19BA573D28AC Filtro" at bounding box center [1024, 52] width 122 height 29
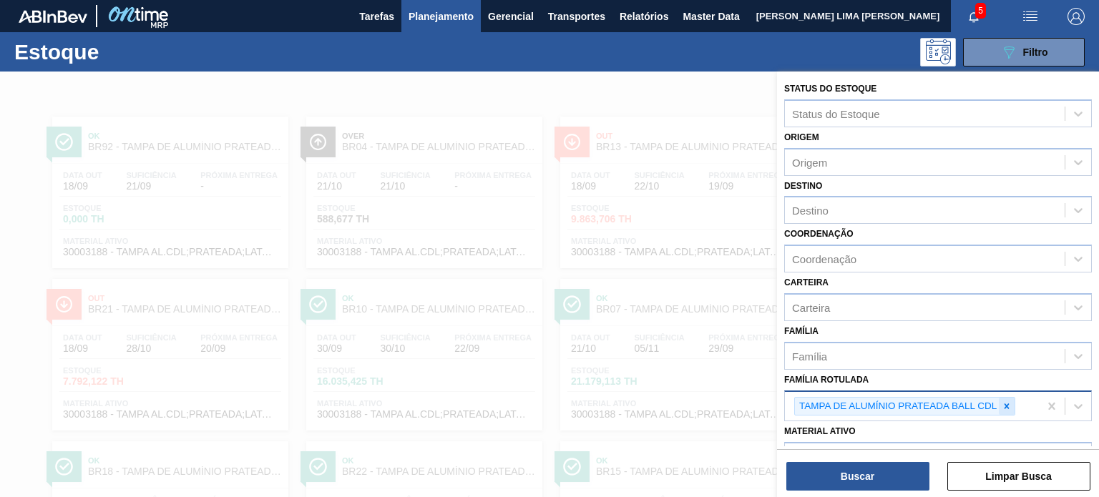
click at [1004, 401] on icon at bounding box center [1006, 406] width 10 height 10
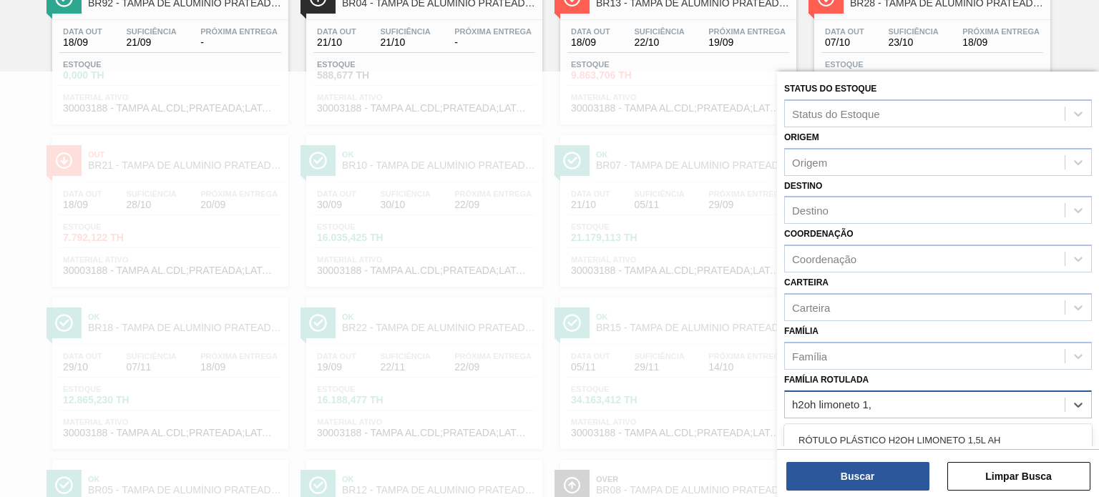
type Rotulada "h2oh limoneto 1,5"
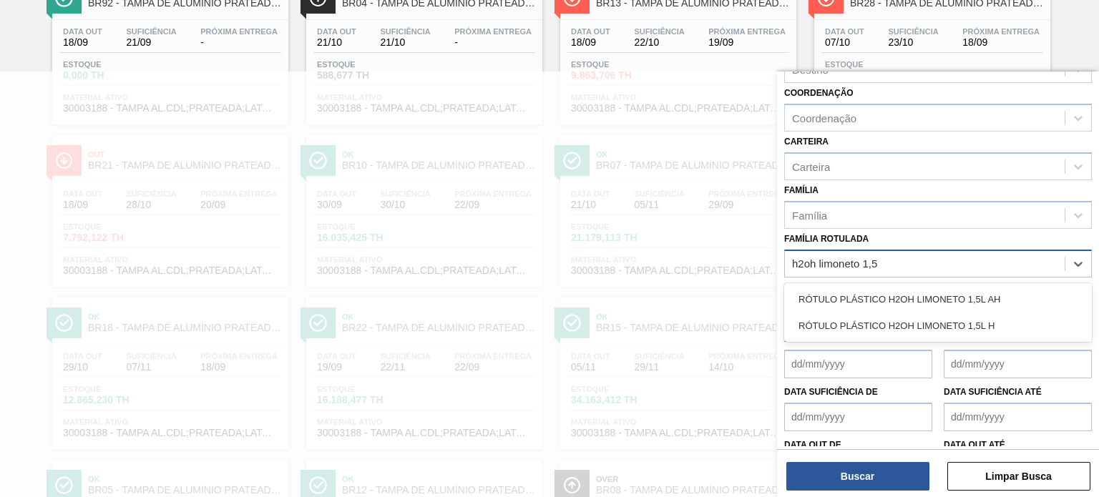
scroll to position [143, 0]
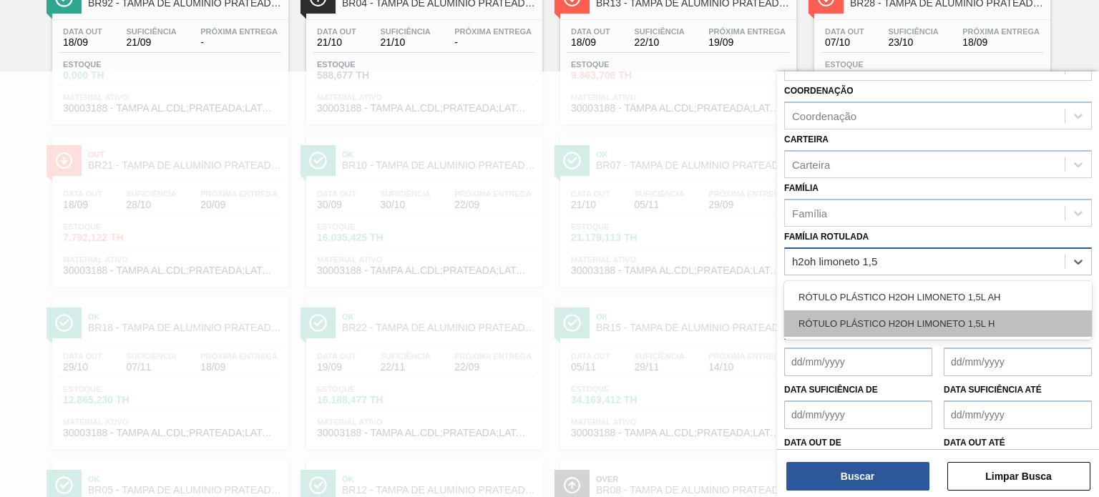
click at [918, 313] on div "RÓTULO PLÁSTICO H2OH LIMONETO 1,5L H" at bounding box center [938, 323] width 308 height 26
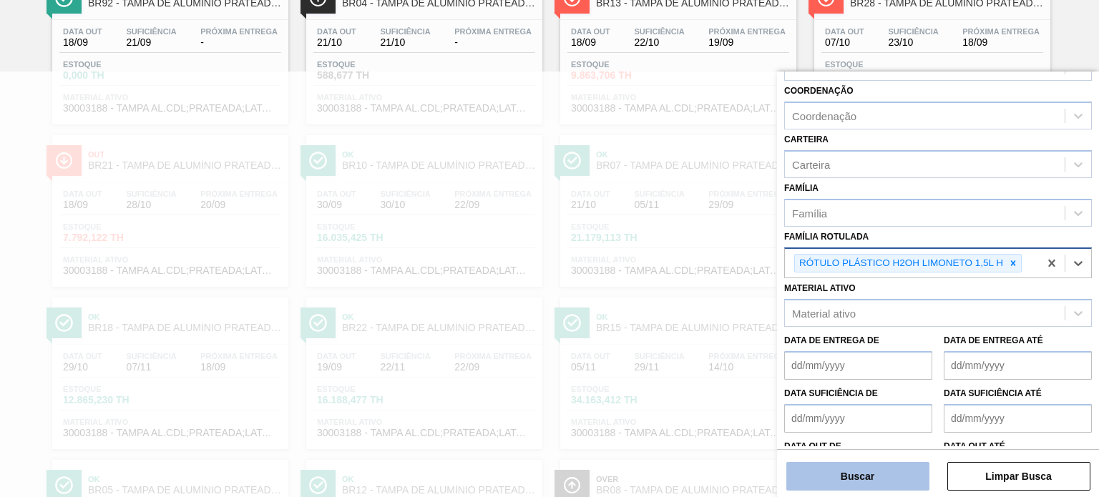
click at [883, 466] on button "Buscar" at bounding box center [857, 476] width 143 height 29
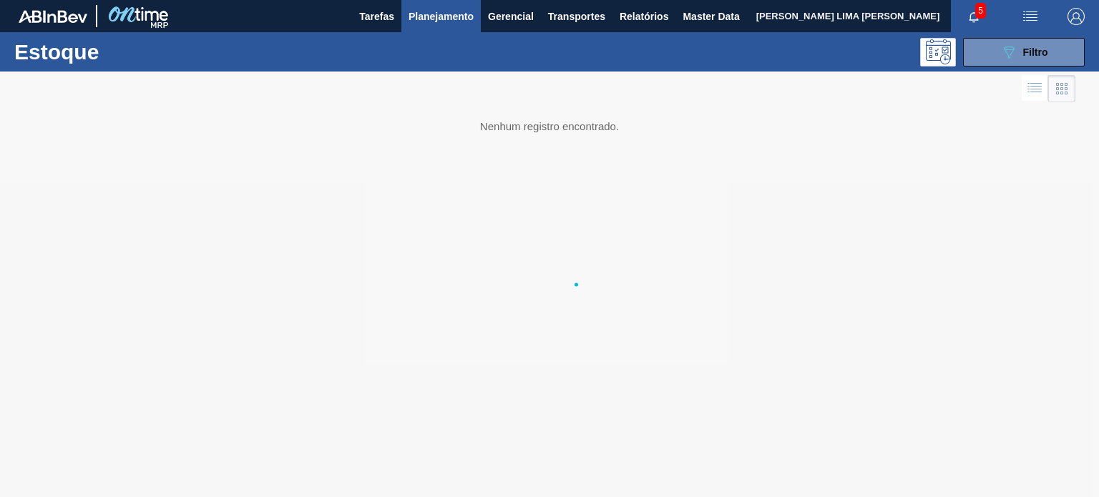
scroll to position [0, 0]
